Goal: Browse casually

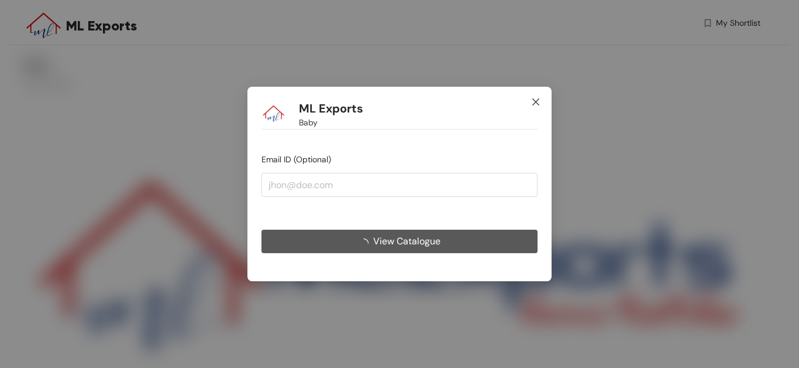
click at [537, 101] on icon "close" at bounding box center [536, 101] width 7 height 7
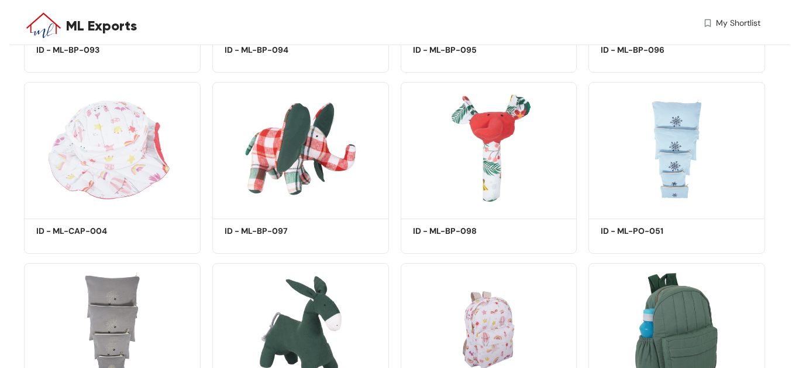
scroll to position [6497, 0]
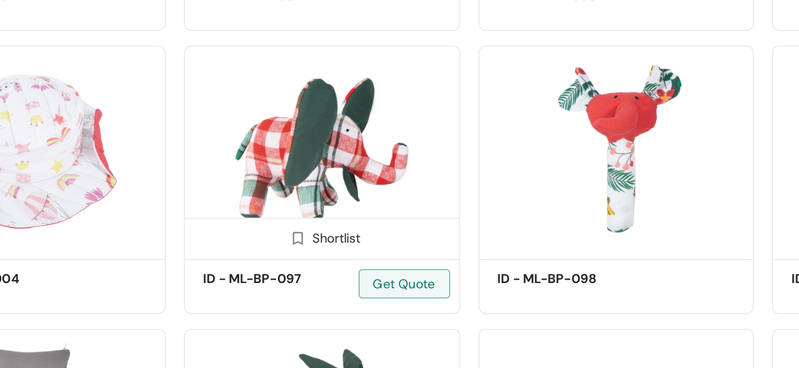
click at [269, 266] on div "Shortlist ID - ML-BP-097 Get Quote" at bounding box center [300, 180] width 177 height 172
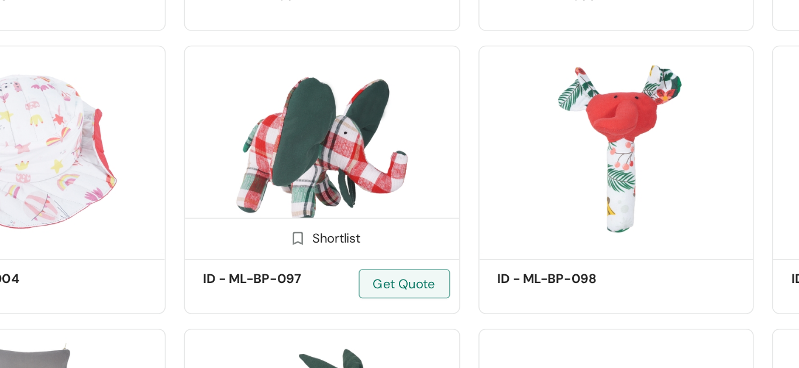
click at [291, 160] on img at bounding box center [300, 160] width 177 height 133
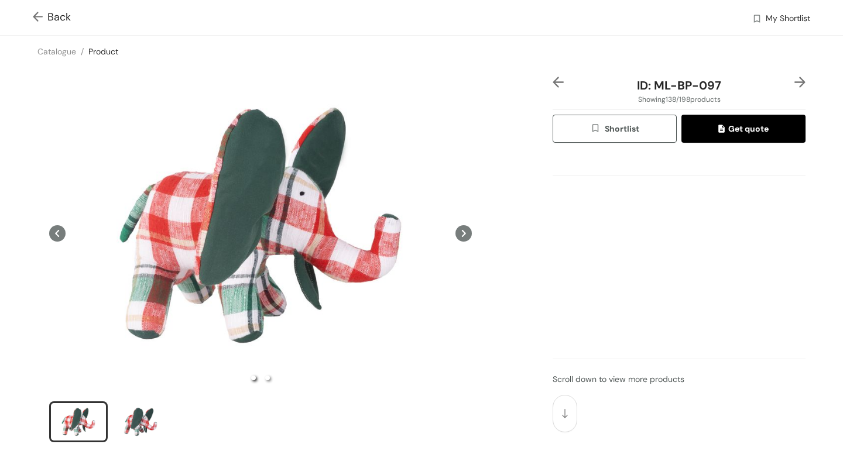
click at [33, 19] on img at bounding box center [40, 18] width 15 height 12
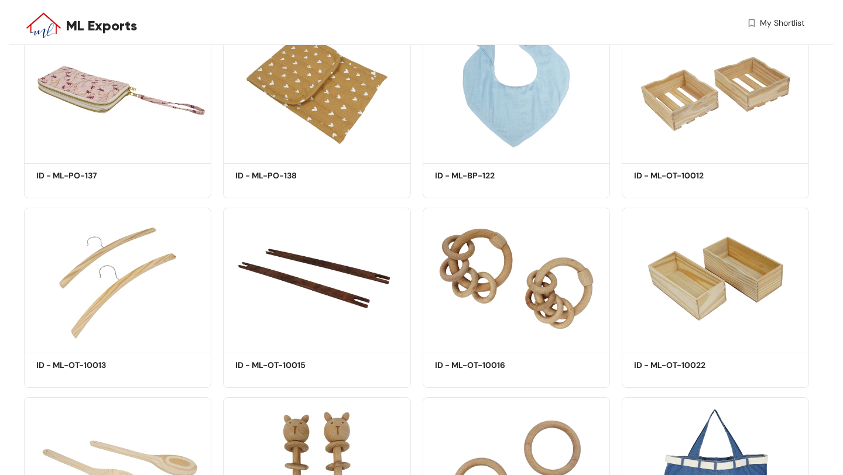
scroll to position [8822, 0]
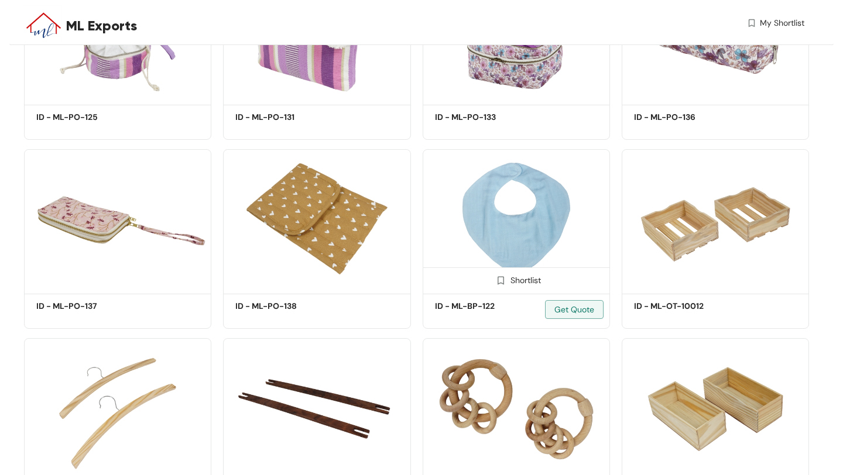
click at [524, 208] on img at bounding box center [516, 220] width 187 height 142
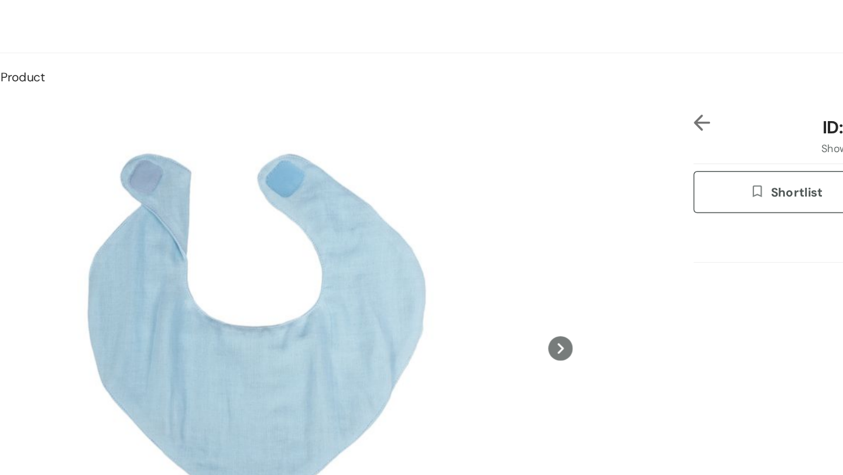
click at [460, 231] on icon at bounding box center [463, 233] width 16 height 16
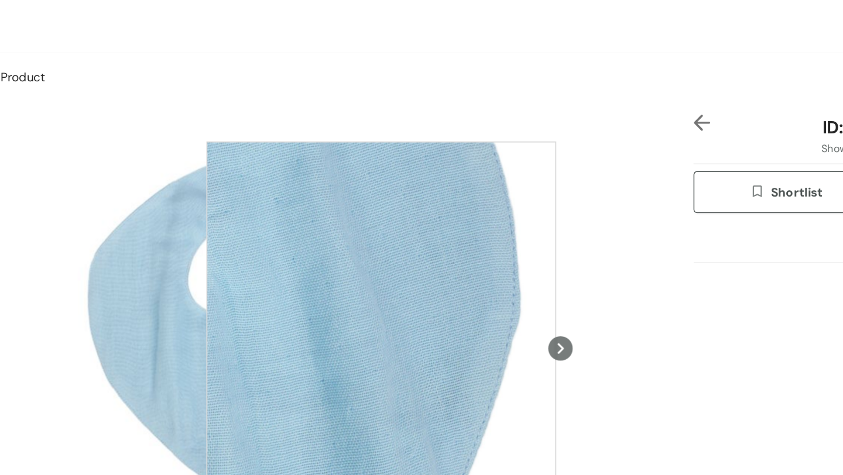
scroll to position [74, 0]
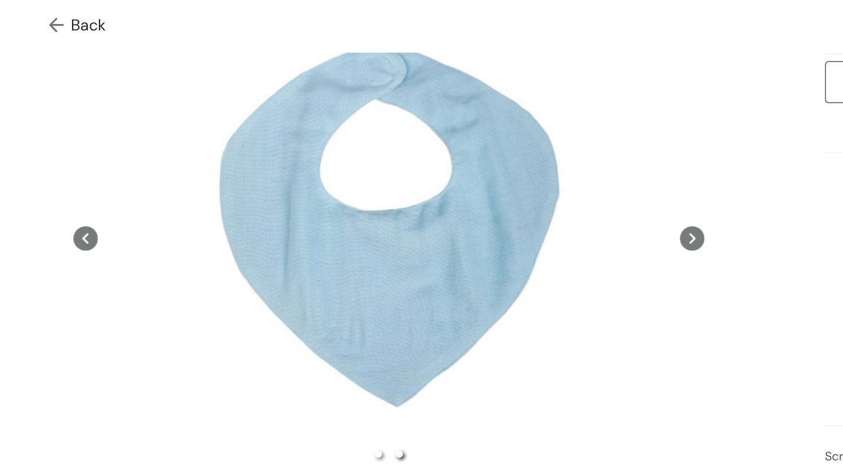
click at [53, 162] on icon at bounding box center [57, 160] width 16 height 16
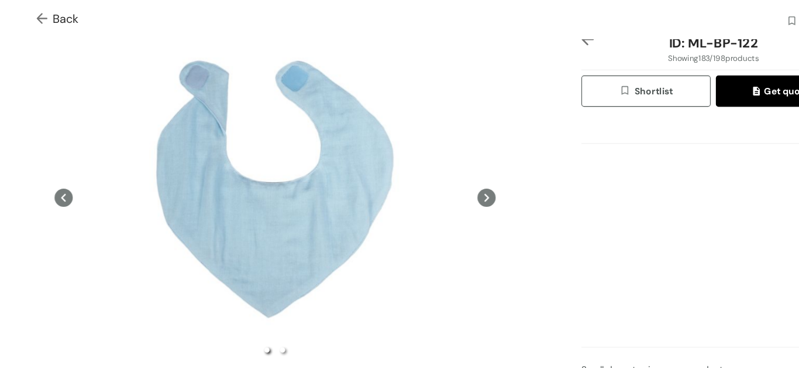
scroll to position [47, 0]
click at [39, 13] on img at bounding box center [40, 18] width 15 height 12
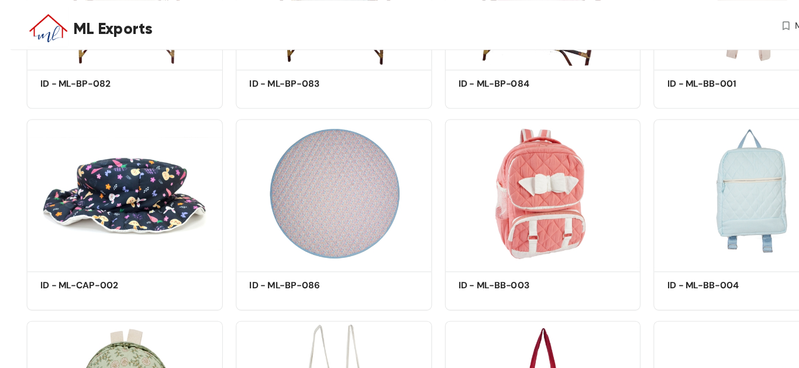
scroll to position [5001, 0]
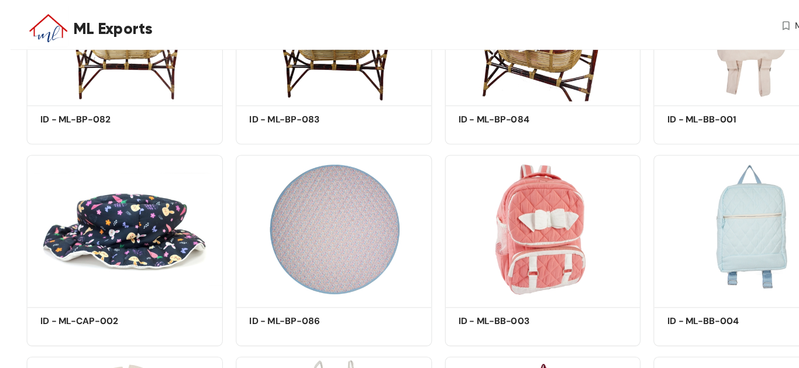
click at [353, 219] on img at bounding box center [300, 205] width 177 height 133
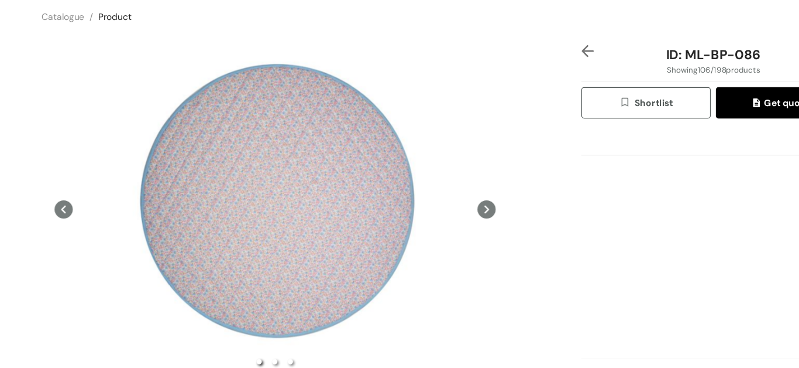
click at [440, 221] on icon at bounding box center [438, 225] width 16 height 16
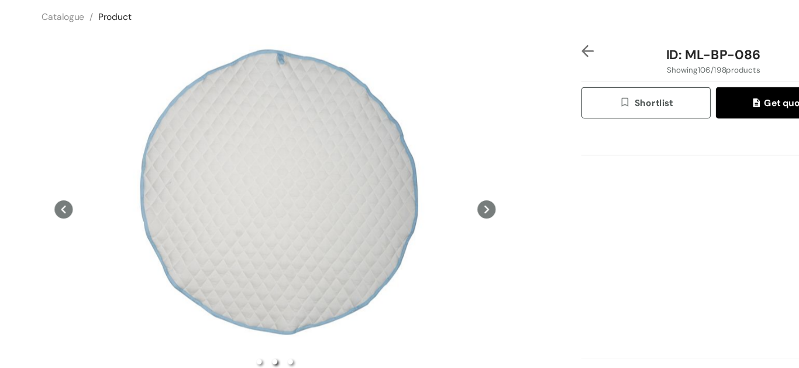
click at [525, 80] on img at bounding box center [529, 82] width 11 height 11
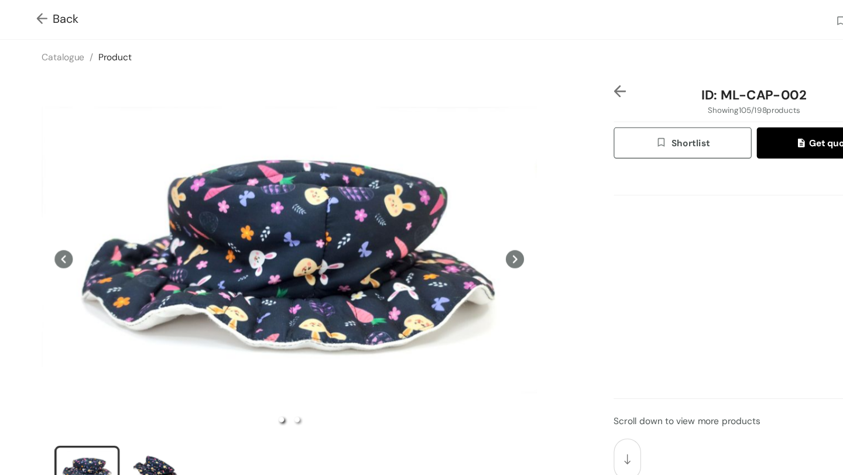
click at [33, 23] on img at bounding box center [40, 18] width 15 height 12
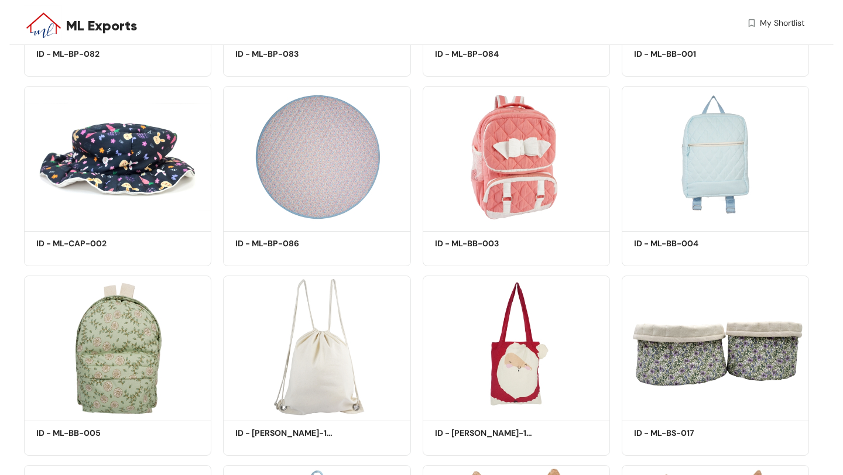
scroll to position [5447, 0]
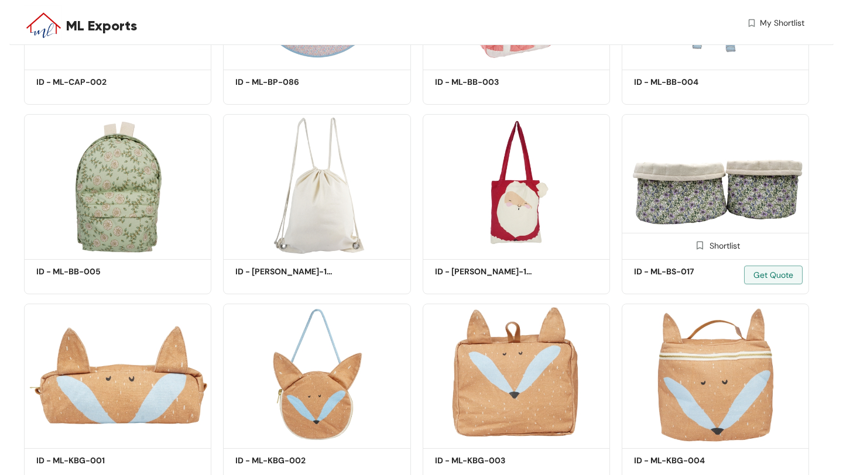
click at [702, 210] on img at bounding box center [715, 185] width 187 height 142
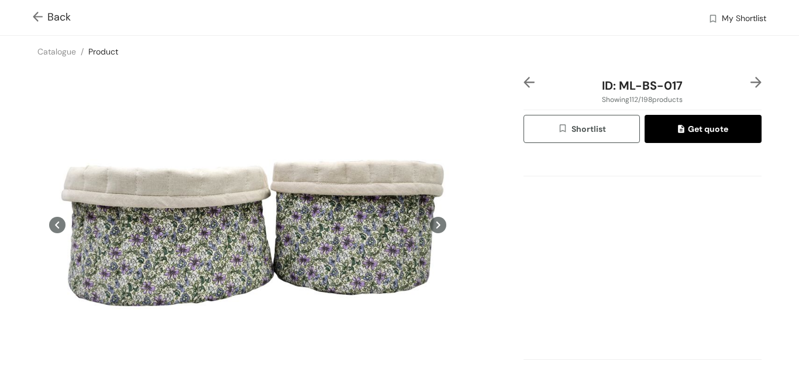
click at [1, 61] on div "Catalogue / Product /" at bounding box center [399, 52] width 799 height 32
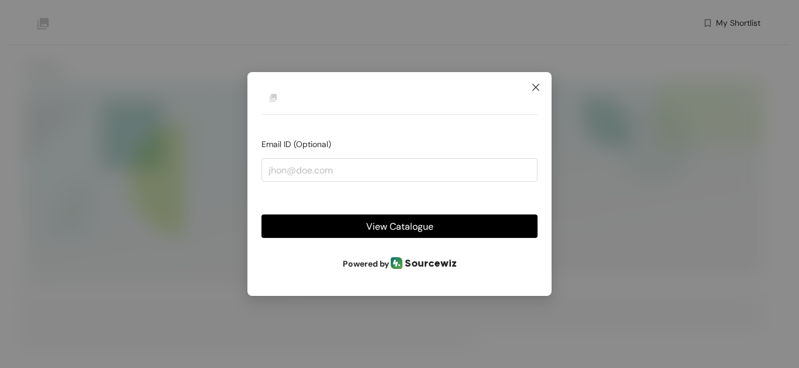
click at [537, 83] on icon "close" at bounding box center [535, 87] width 9 height 9
click at [530, 85] on span "Close" at bounding box center [536, 88] width 32 height 32
